Goal: Use online tool/utility

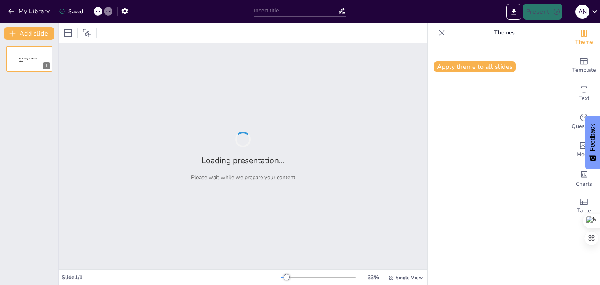
type input "Decarbonization of Global Refineries: Analyzing CO₂ Emissions and Hydrogen Prod…"
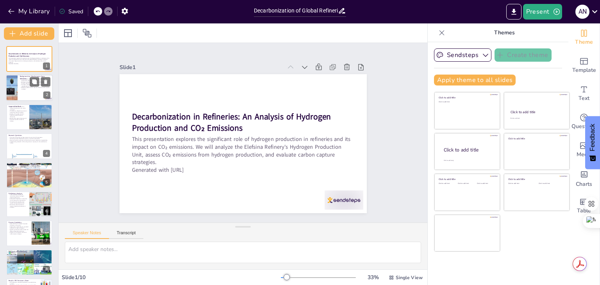
click at [14, 87] on div at bounding box center [11, 88] width 27 height 27
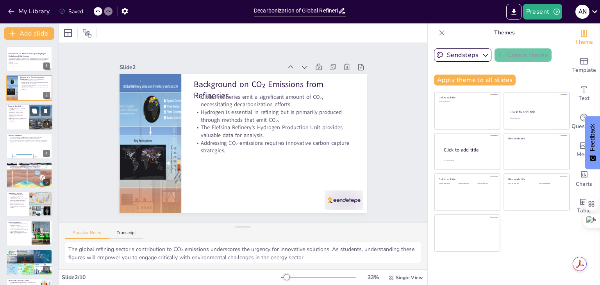
click at [14, 114] on p "Building CCS models will aid in evaluating potential capture efficiencies." at bounding box center [17, 115] width 19 height 4
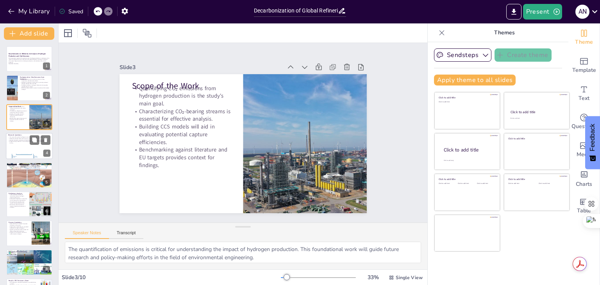
click at [18, 137] on p "The study will quantify the CO₂ emissions fraction from HPU operations." at bounding box center [29, 138] width 42 height 2
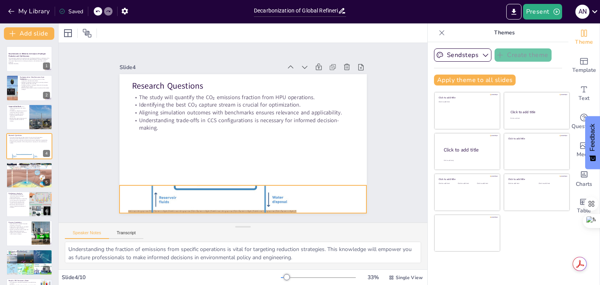
click at [209, 191] on div at bounding box center [203, 187] width 279 height 254
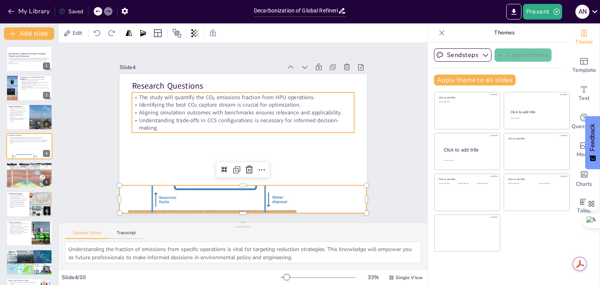
click at [171, 114] on p "Understanding trade-offs in CCS configurations is necessary for informed decisi…" at bounding box center [246, 125] width 209 height 105
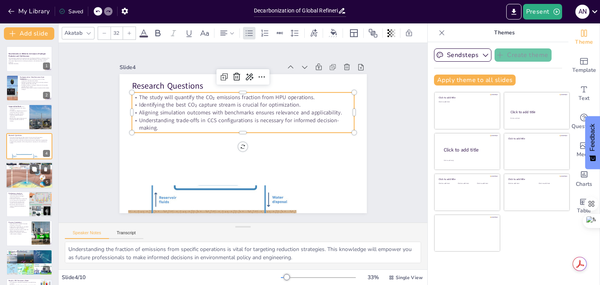
click at [24, 173] on div at bounding box center [29, 175] width 47 height 36
type textarea "The emphasis on data acquisition highlights the importance of reliable data in …"
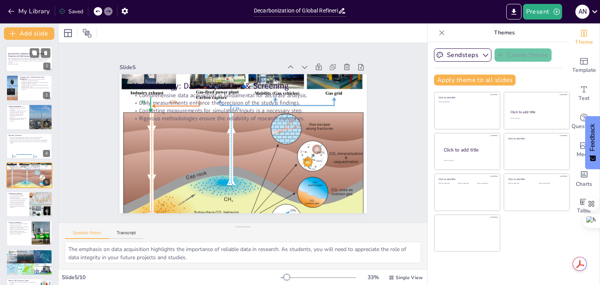
click at [25, 70] on div at bounding box center [29, 59] width 47 height 27
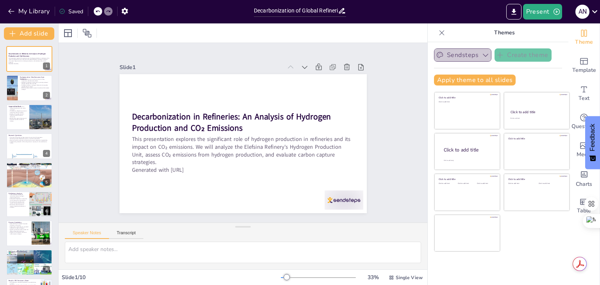
click at [478, 50] on button "Sendsteps" at bounding box center [462, 54] width 57 height 13
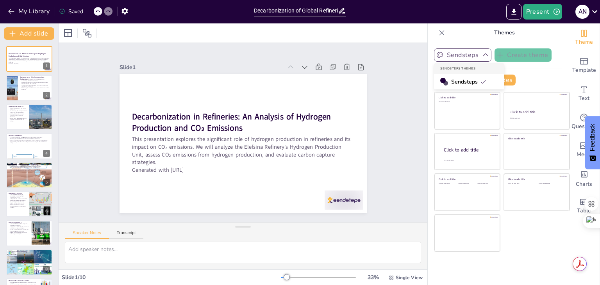
click at [478, 50] on button "Sendsteps" at bounding box center [462, 54] width 57 height 13
click at [494, 79] on button "Apply theme to all slides" at bounding box center [475, 80] width 82 height 11
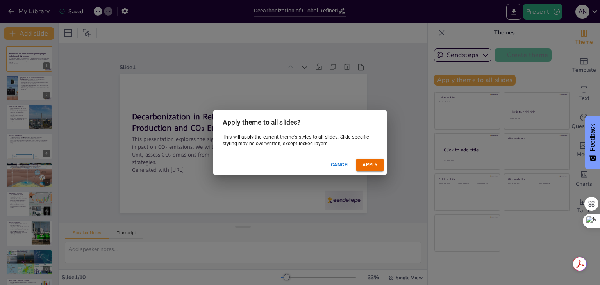
click at [380, 166] on button "Apply" at bounding box center [369, 165] width 27 height 13
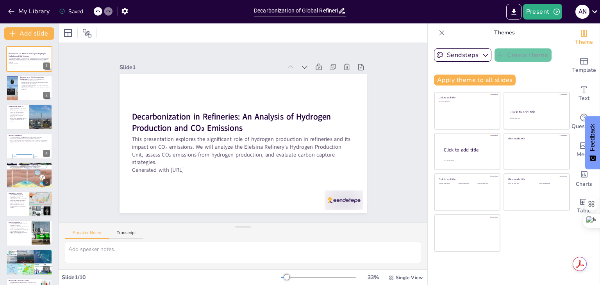
click at [16, 205] on p "Maintenance dips illustrate the impact of operational practices on emissions." at bounding box center [18, 206] width 18 height 4
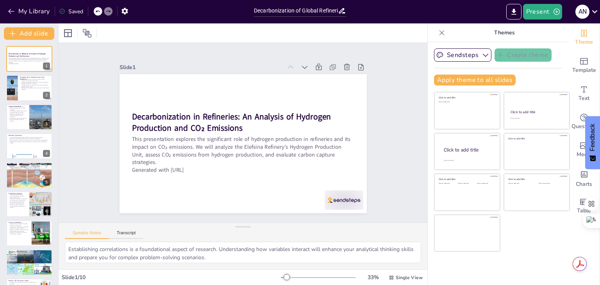
scroll to position [42, 0]
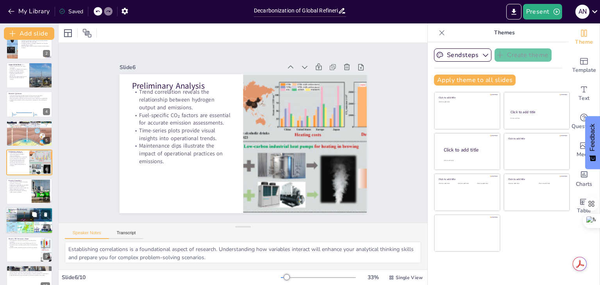
click at [16, 200] on div at bounding box center [29, 192] width 46 height 26
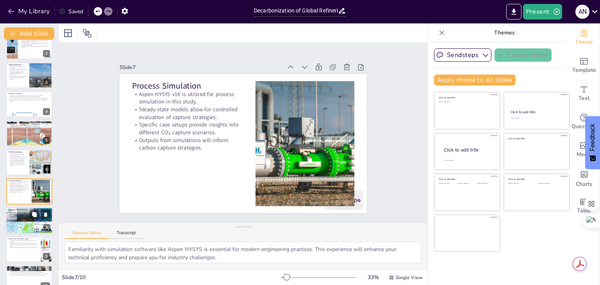
scroll to position [55, 0]
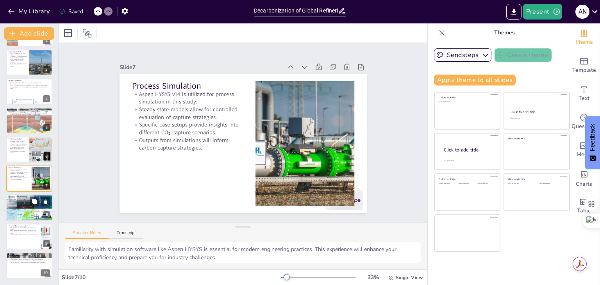
click at [20, 207] on div at bounding box center [29, 208] width 59 height 27
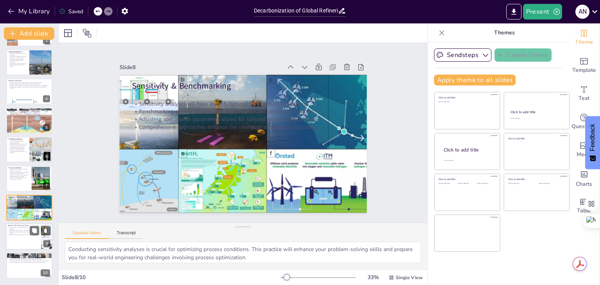
click at [20, 235] on p "Emission profiles reveal the dynamics of various gas streams." at bounding box center [23, 235] width 30 height 2
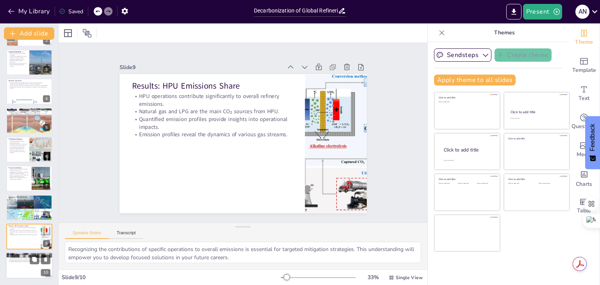
click at [21, 265] on div at bounding box center [29, 266] width 47 height 27
type textarea "The high capture rate of the syngas stream illustrates the potential for effici…"
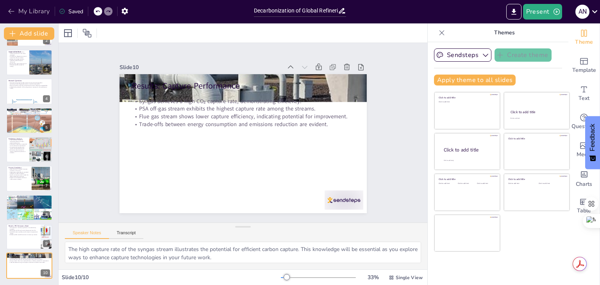
click at [9, 8] on icon "button" at bounding box center [11, 11] width 8 height 8
